Goal: Task Accomplishment & Management: Manage account settings

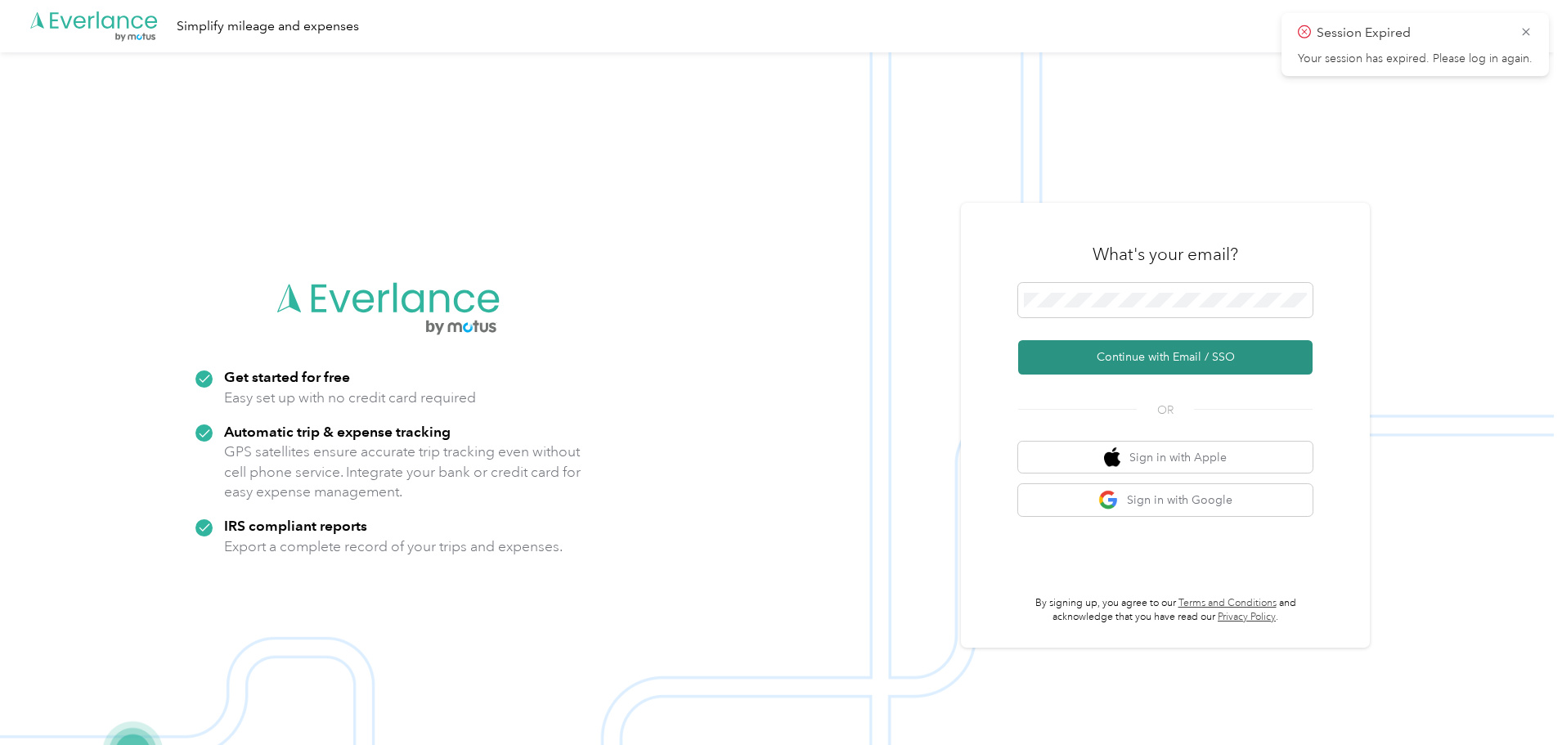
click at [1117, 363] on button "Continue with Email / SSO" at bounding box center [1165, 357] width 294 height 34
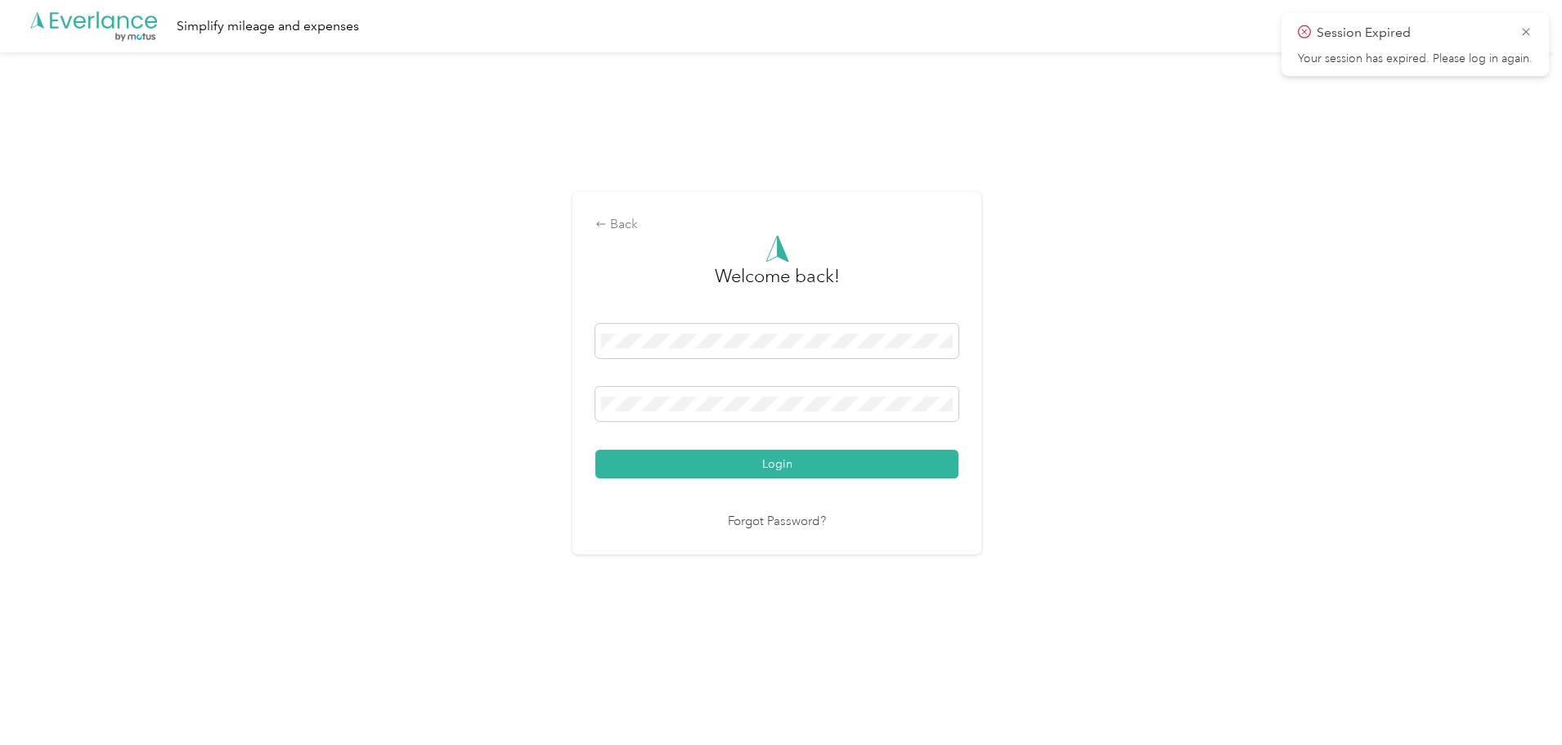
click at [784, 483] on div "Welcome back! Login Forgot Password?" at bounding box center [776, 383] width 363 height 297
click at [784, 470] on button "Login" at bounding box center [776, 464] width 363 height 29
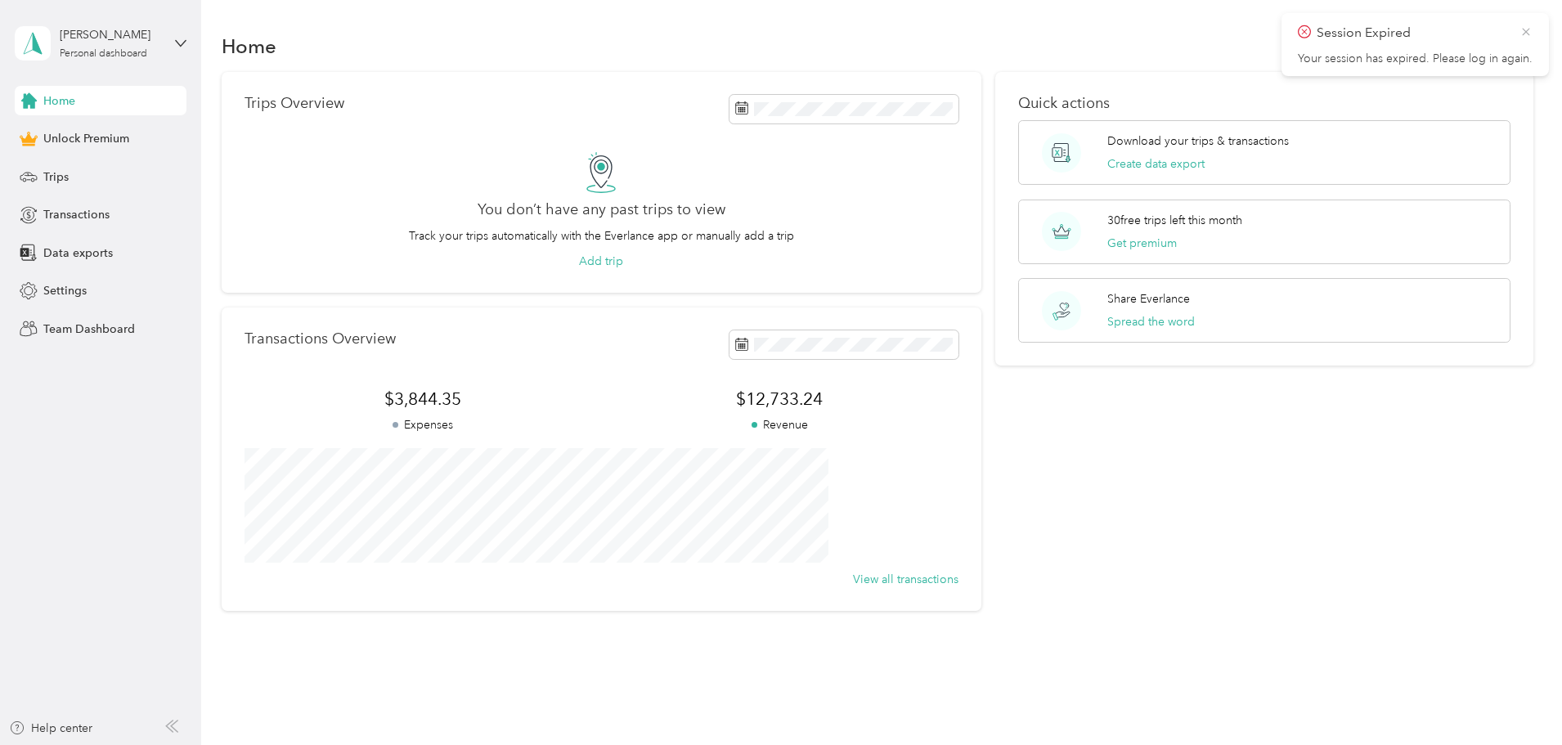
click at [1530, 31] on icon at bounding box center [1526, 32] width 13 height 15
click at [102, 219] on span "Transactions" at bounding box center [76, 214] width 66 height 17
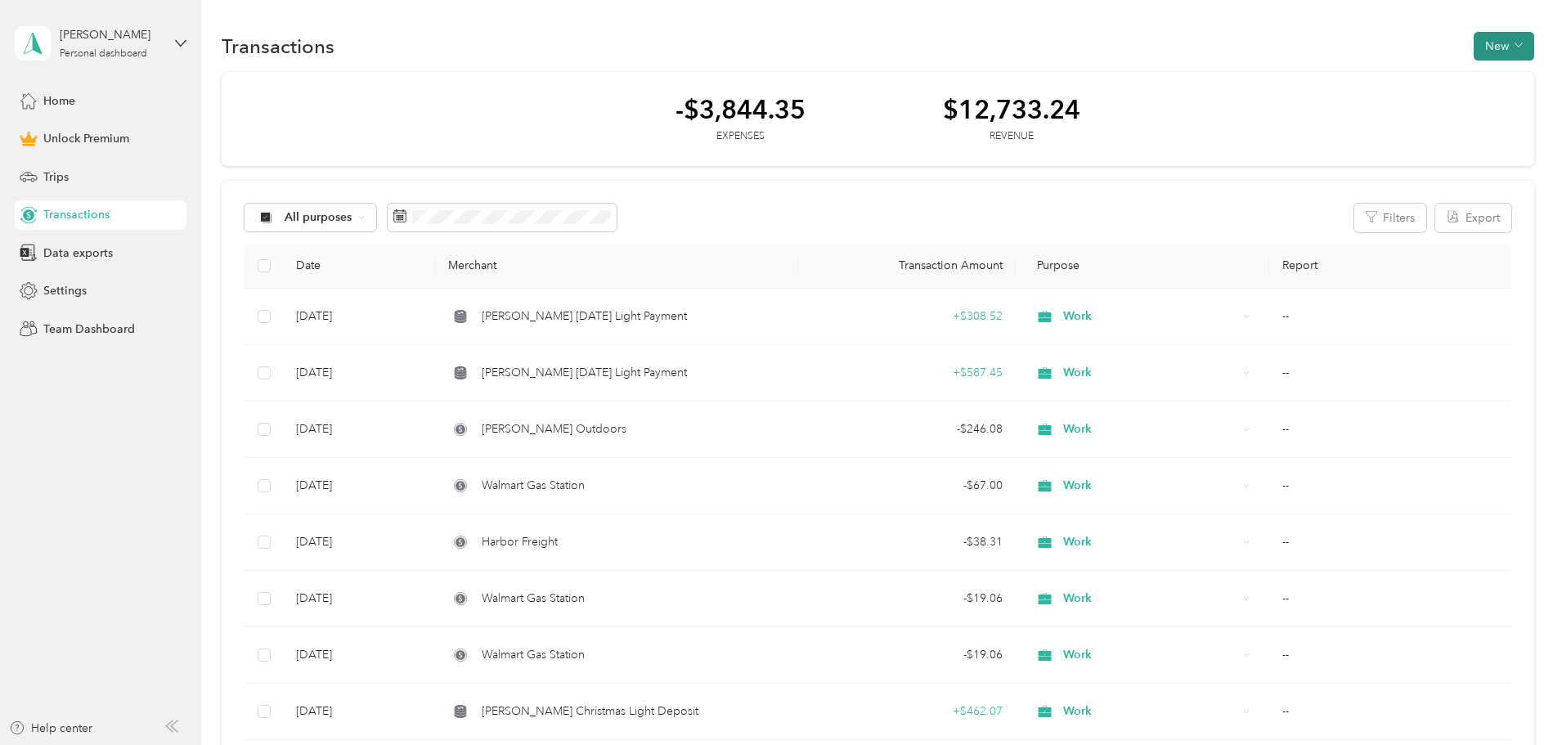
click at [1474, 54] on button "New" at bounding box center [1504, 46] width 61 height 29
click at [1386, 95] on li "Revenue" at bounding box center [1378, 106] width 85 height 29
click at [1390, 110] on span "Revenue" at bounding box center [1386, 105] width 45 height 17
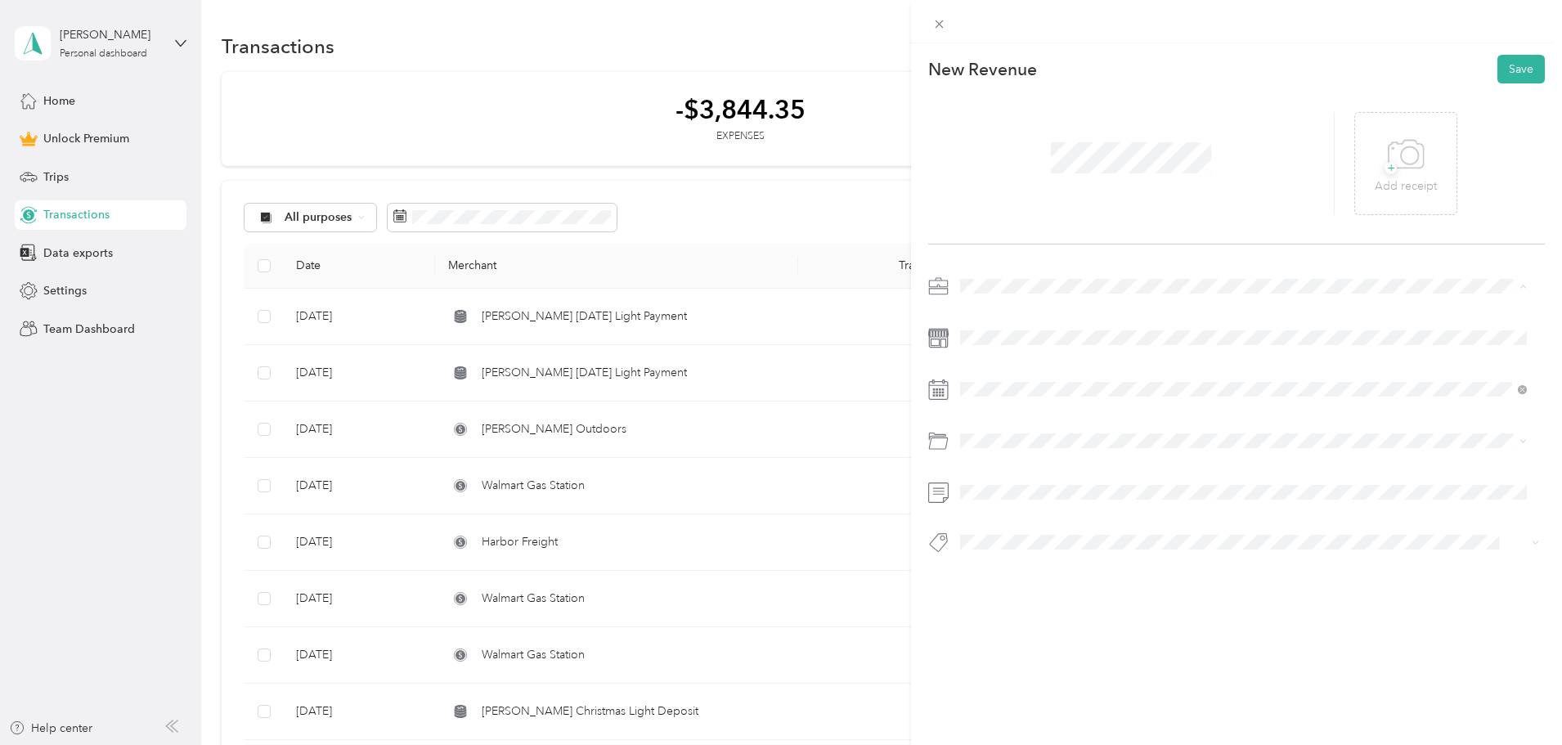
click at [983, 318] on span "Work" at bounding box center [980, 315] width 28 height 14
click at [1061, 535] on div "1" at bounding box center [1057, 538] width 21 height 20
click at [1503, 76] on button "Save" at bounding box center [1521, 69] width 47 height 29
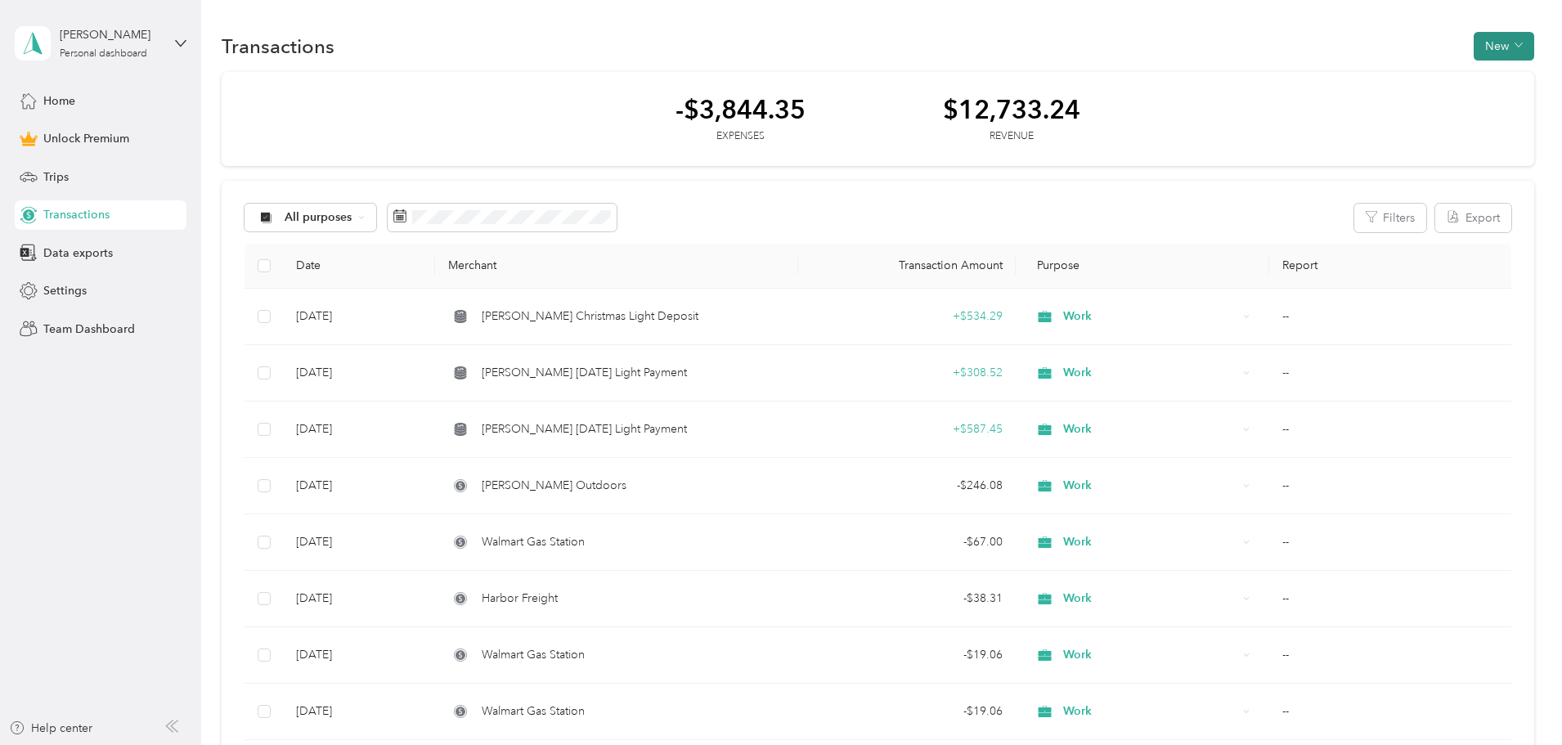
click at [1474, 44] on button "New" at bounding box center [1504, 46] width 61 height 29
click at [1386, 74] on span "Expense" at bounding box center [1386, 77] width 44 height 17
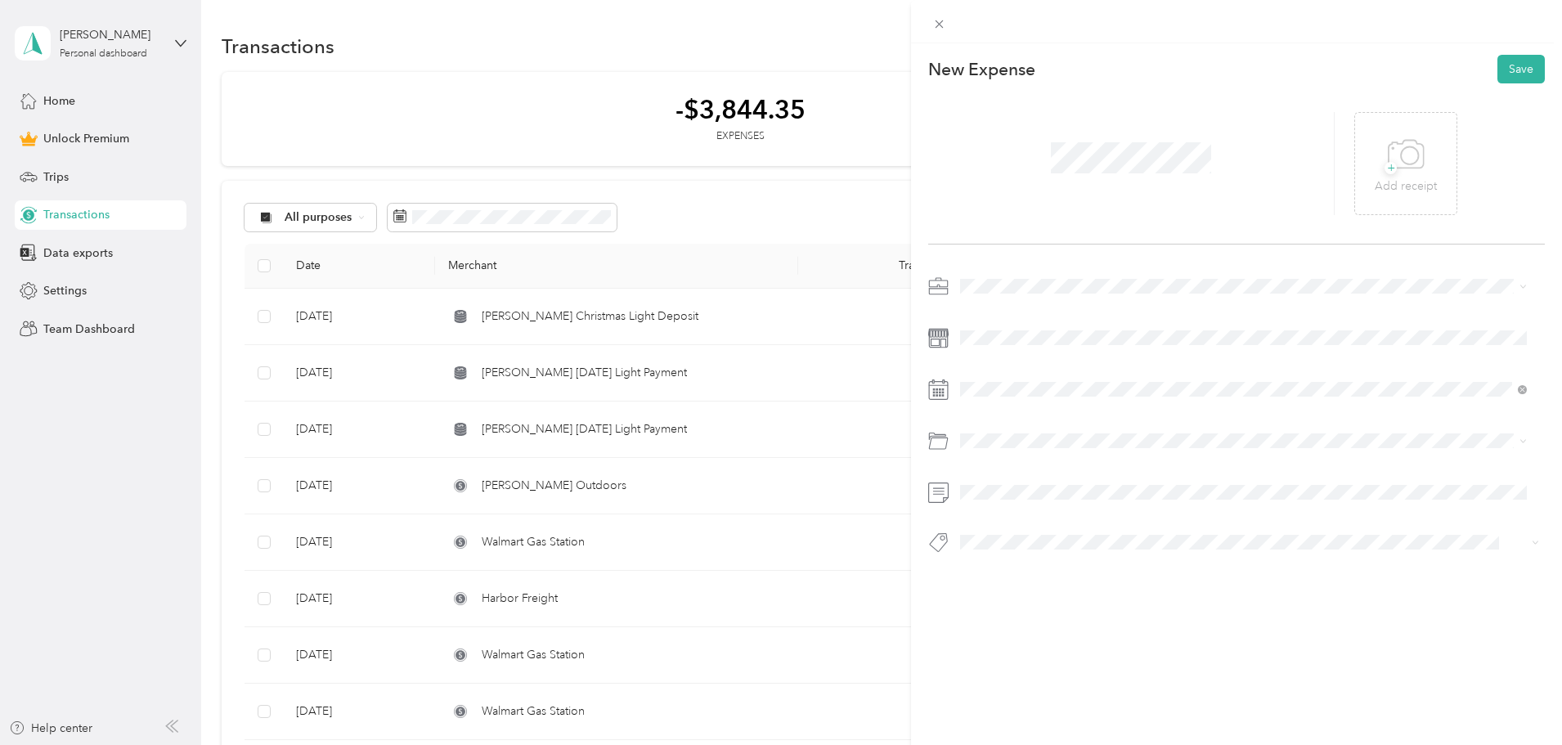
click at [965, 319] on li "Work" at bounding box center [1244, 310] width 578 height 29
click at [1007, 486] on icon at bounding box center [1001, 482] width 16 height 16
click at [1096, 615] on div "26" at bounding box center [1099, 616] width 21 height 20
click at [1008, 504] on div "Payroll" at bounding box center [1243, 503] width 555 height 17
click at [1520, 74] on button "Save" at bounding box center [1521, 69] width 47 height 29
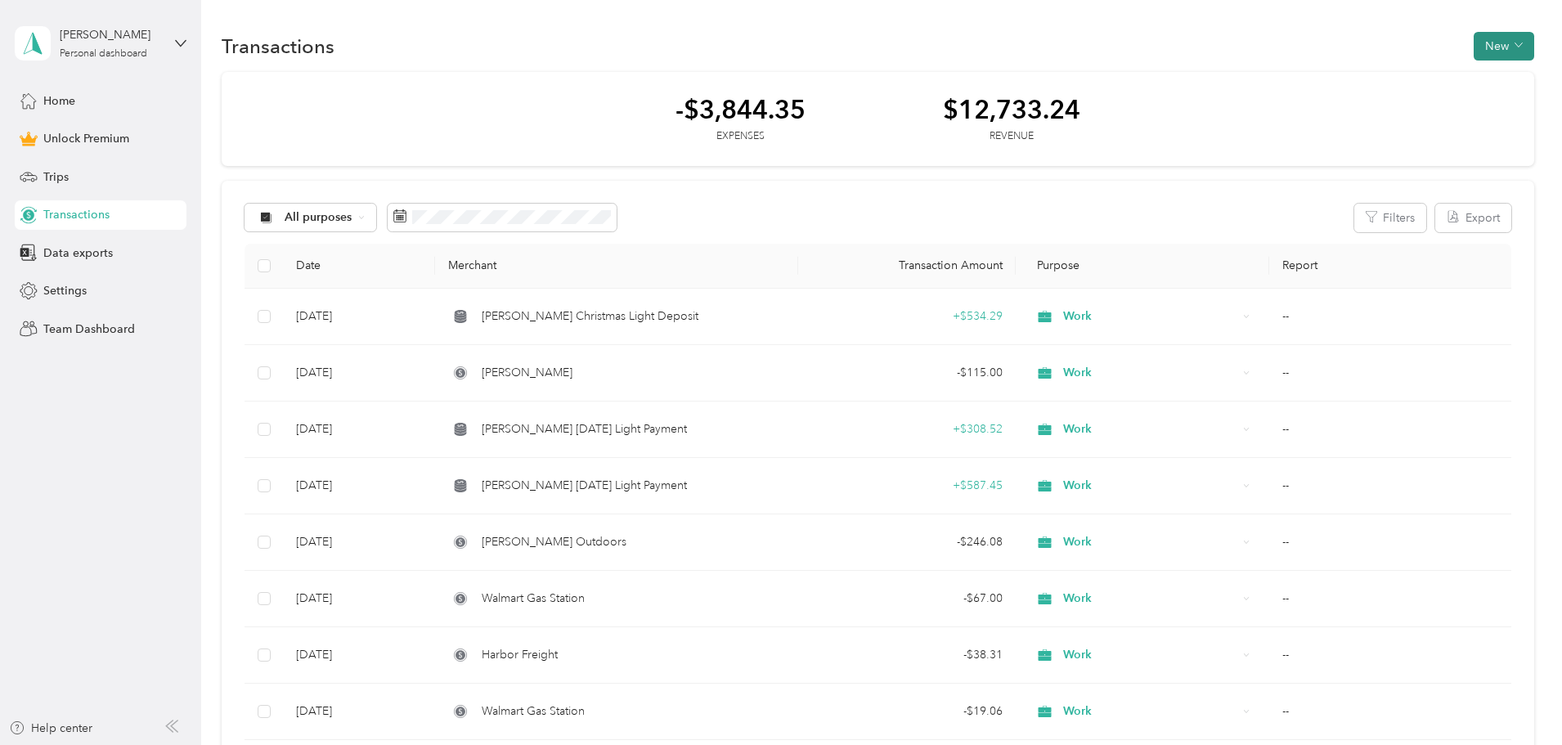
click at [1474, 38] on button "New" at bounding box center [1504, 46] width 61 height 29
click at [1382, 79] on span "Expense" at bounding box center [1386, 77] width 44 height 17
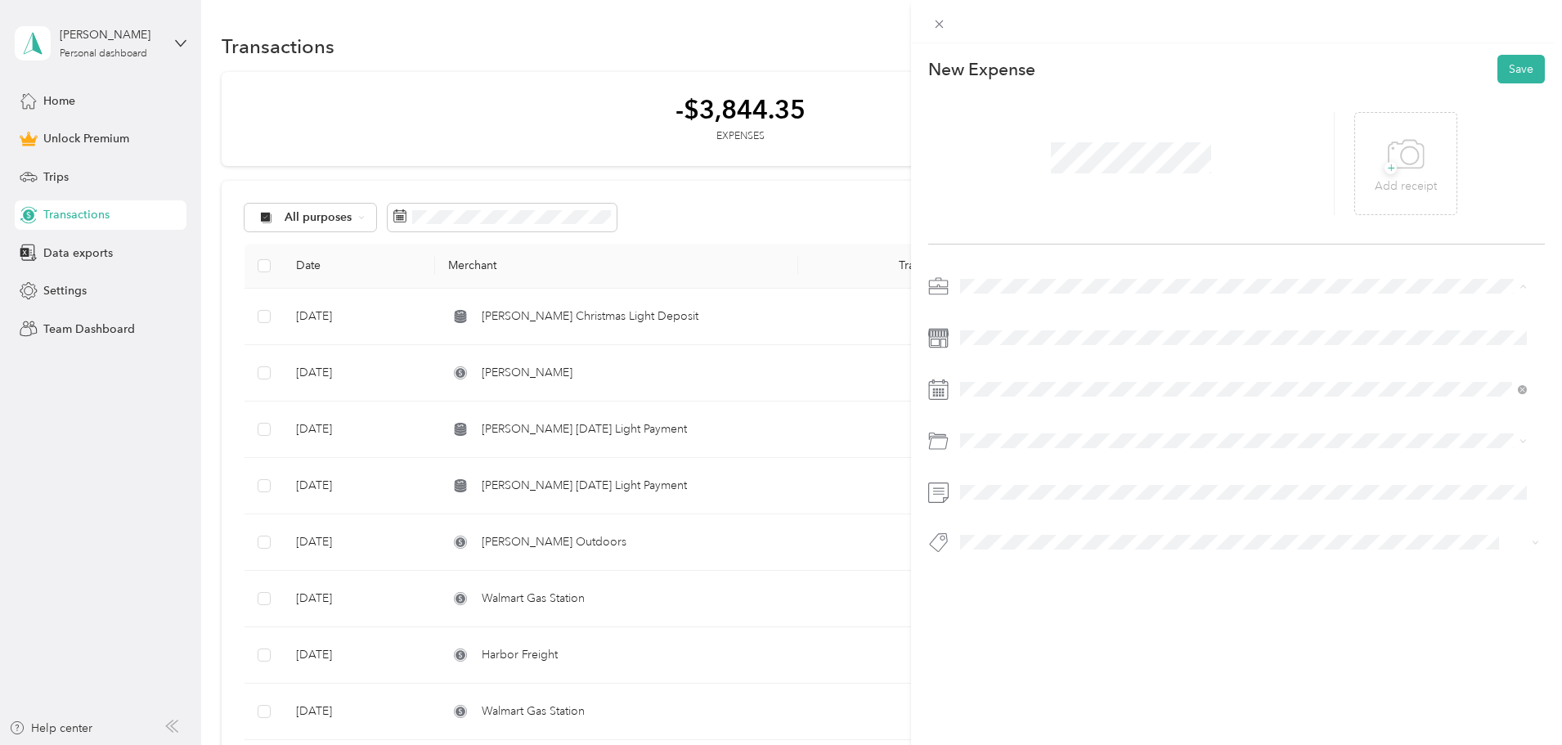
click at [991, 313] on span "Work" at bounding box center [980, 315] width 28 height 14
click at [1512, 73] on button "Save" at bounding box center [1521, 69] width 47 height 29
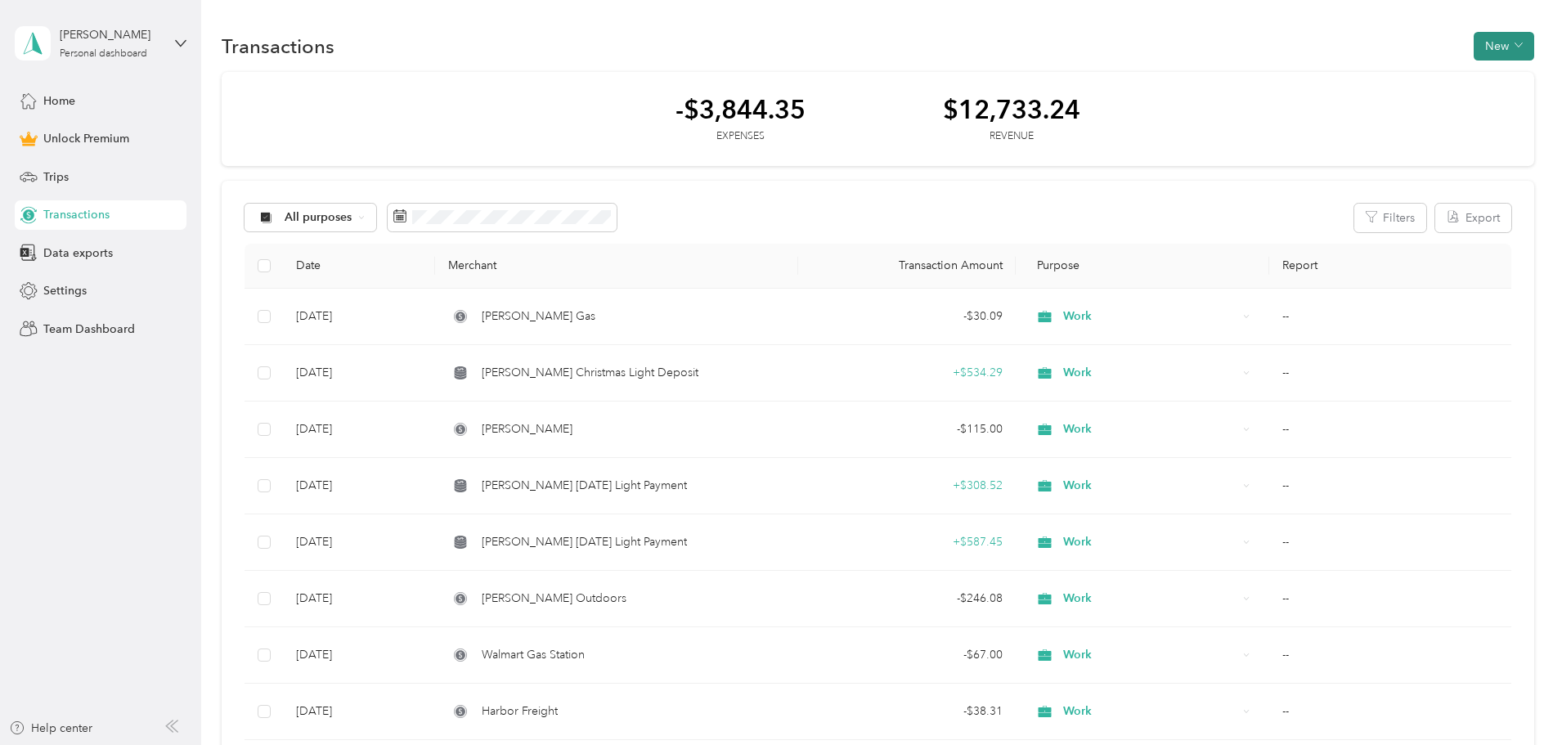
click at [1474, 52] on button "New" at bounding box center [1504, 46] width 61 height 29
click at [1413, 83] on li "Expense" at bounding box center [1378, 77] width 85 height 29
click at [1372, 74] on span "Expense" at bounding box center [1386, 77] width 44 height 17
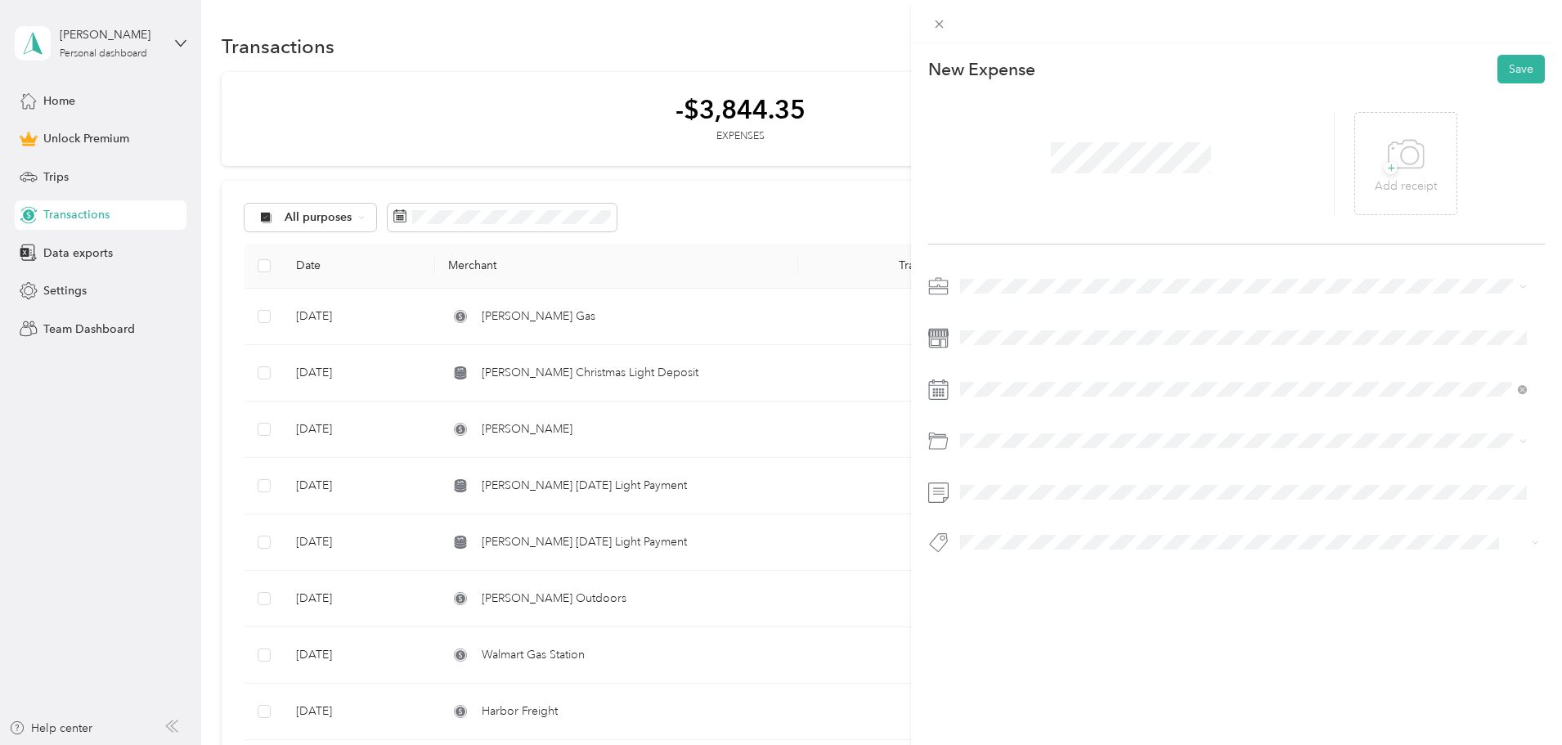
click at [981, 319] on li "Work" at bounding box center [1244, 309] width 578 height 29
drag, startPoint x: 991, startPoint y: 329, endPoint x: 1124, endPoint y: 307, distance: 134.3
click at [1001, 326] on span at bounding box center [1250, 338] width 591 height 26
click at [1054, 541] on div "1" at bounding box center [1057, 538] width 21 height 20
drag, startPoint x: 1001, startPoint y: 505, endPoint x: 1045, endPoint y: 467, distance: 58.0
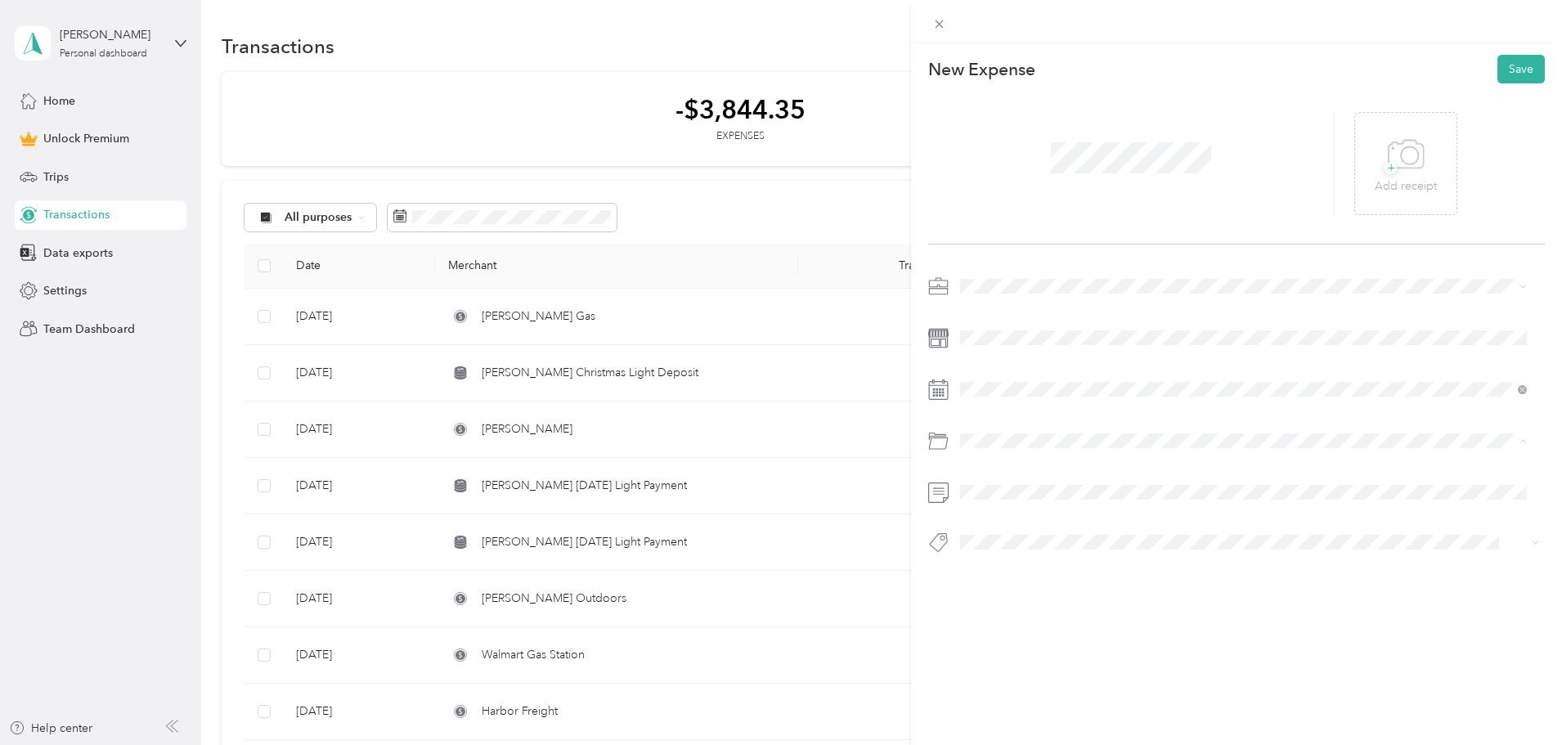
click at [1005, 500] on span "Gasoline" at bounding box center [988, 507] width 45 height 14
click at [1516, 68] on button "Save" at bounding box center [1521, 69] width 47 height 29
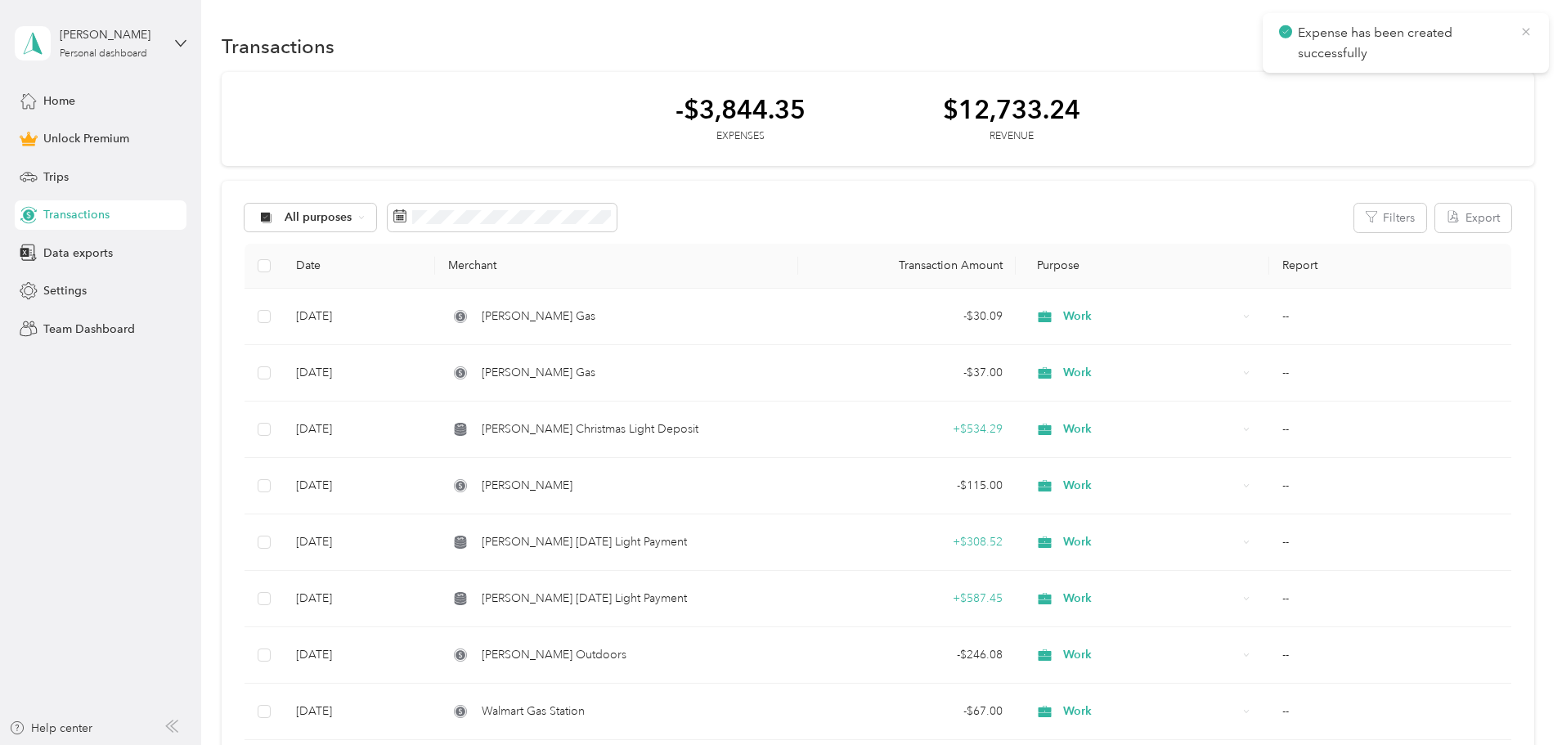
click at [1530, 32] on icon at bounding box center [1526, 32] width 13 height 15
click at [1474, 51] on button "New" at bounding box center [1504, 46] width 61 height 29
click at [1401, 83] on span "Expense" at bounding box center [1386, 77] width 44 height 17
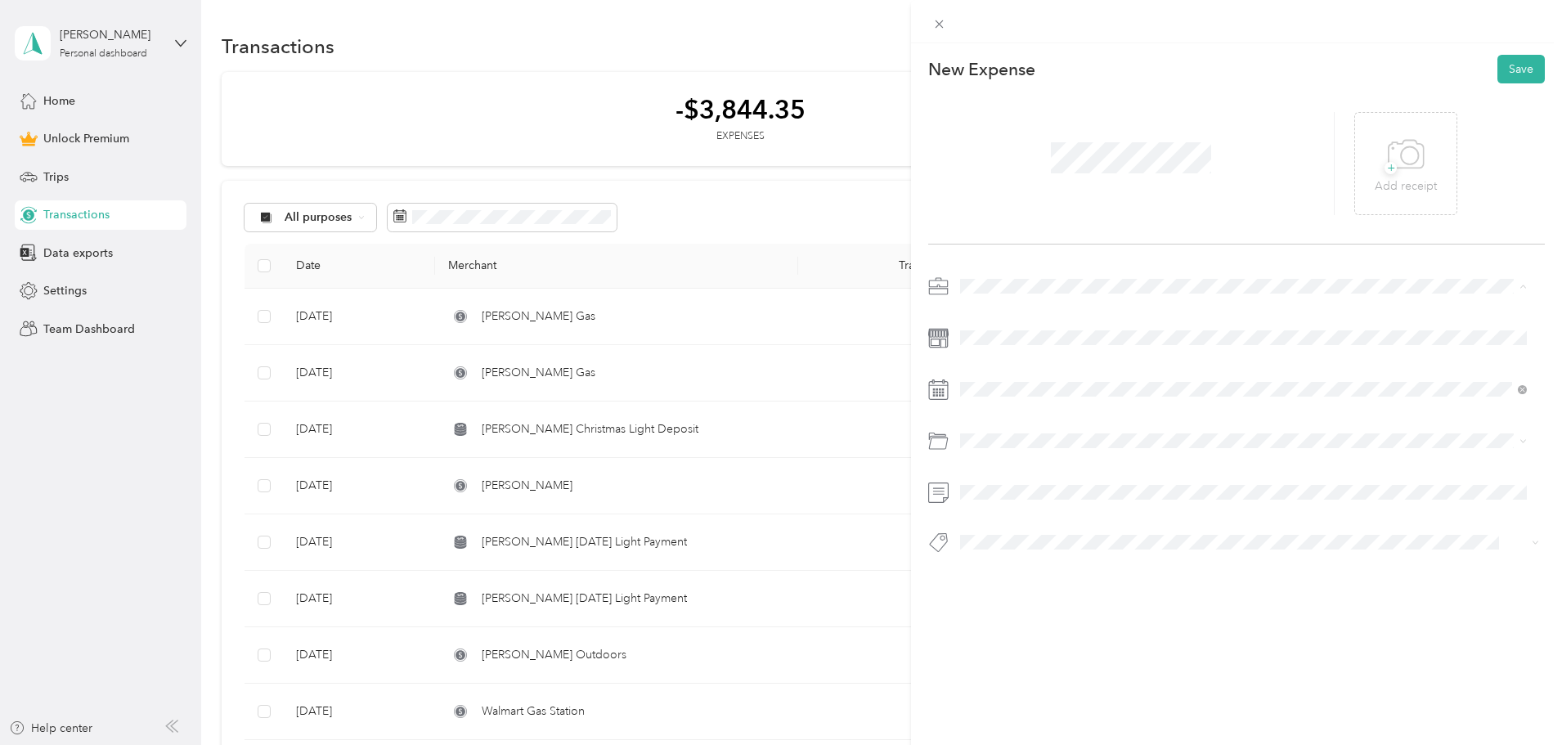
click at [990, 317] on span "Work" at bounding box center [980, 315] width 28 height 14
click at [1017, 539] on div "29" at bounding box center [1015, 538] width 21 height 20
drag, startPoint x: 1005, startPoint y: 512, endPoint x: 1278, endPoint y: 267, distance: 366.0
click at [1005, 511] on span "Gasoline" at bounding box center [988, 507] width 45 height 14
click at [1515, 69] on button "Save" at bounding box center [1521, 69] width 47 height 29
